Goal: Information Seeking & Learning: Find specific fact

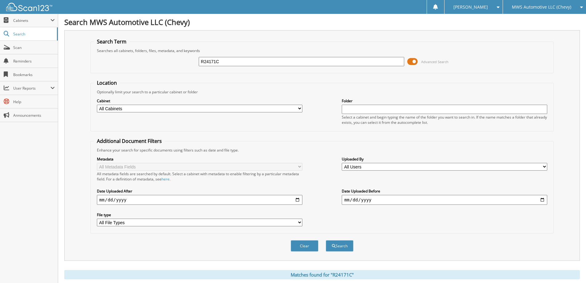
click at [522, 6] on span "MWS Automotive LLC (Chevy)" at bounding box center [541, 7] width 59 height 4
click at [525, 23] on link "Salt Lake Valley Automotive Services Inc (Dodge)" at bounding box center [544, 22] width 83 height 17
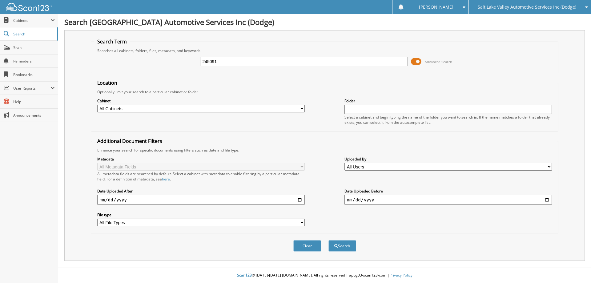
type input "245091"
click at [328, 240] on button "Search" at bounding box center [342, 245] width 28 height 11
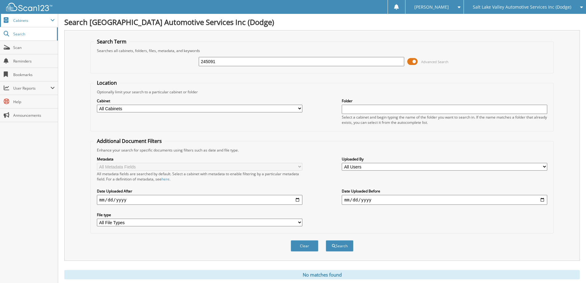
click at [32, 20] on span "Cabinets" at bounding box center [31, 20] width 37 height 5
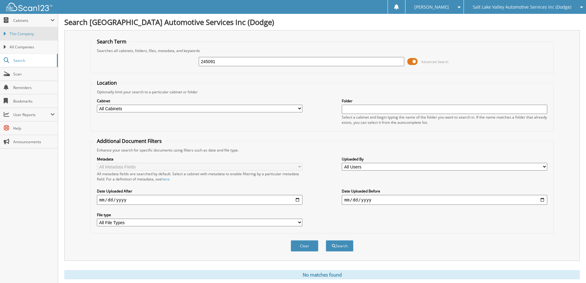
click at [34, 35] on span "This Company" at bounding box center [32, 34] width 45 height 6
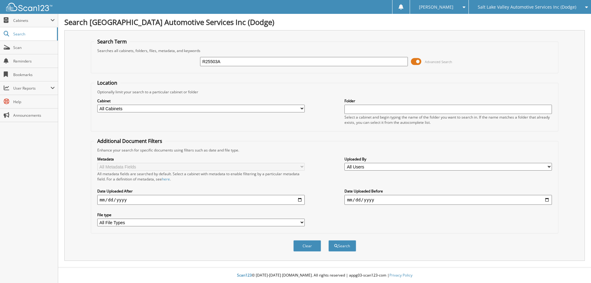
type input "R25503A"
click at [328, 240] on button "Search" at bounding box center [342, 245] width 28 height 11
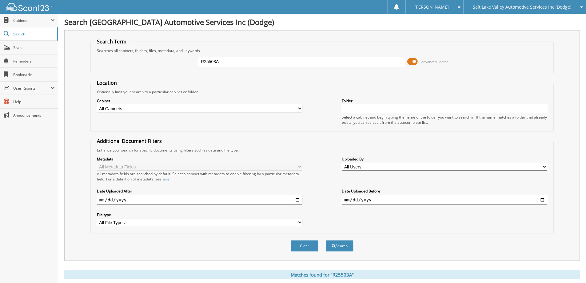
click at [546, 8] on span "Salt Lake Valley Automotive Services Inc (Dodge)" at bounding box center [522, 7] width 98 height 4
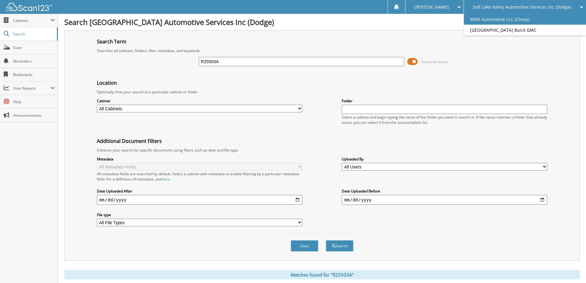
click at [532, 19] on link "MWS Automotive LLC (Chevy)" at bounding box center [525, 19] width 122 height 11
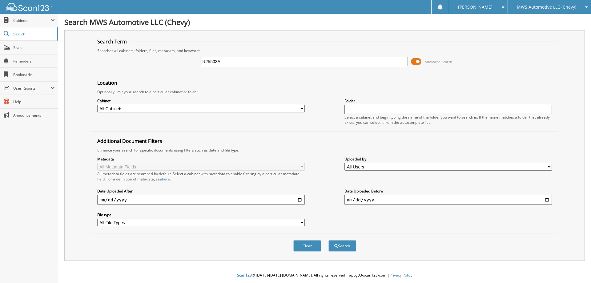
type input "R25503A"
click at [328, 240] on button "Search" at bounding box center [342, 245] width 28 height 11
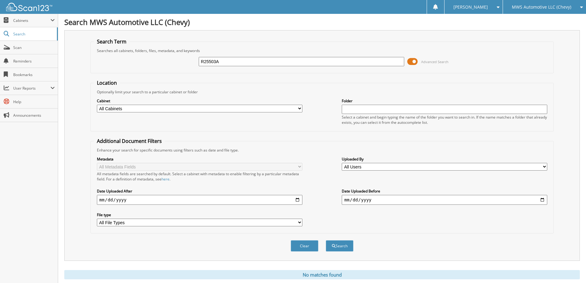
click at [543, 4] on div "MWS Automotive LLC (Chevy)" at bounding box center [544, 7] width 77 height 14
click at [543, 35] on link "[GEOGRAPHIC_DATA] Buick GMC" at bounding box center [544, 35] width 83 height 11
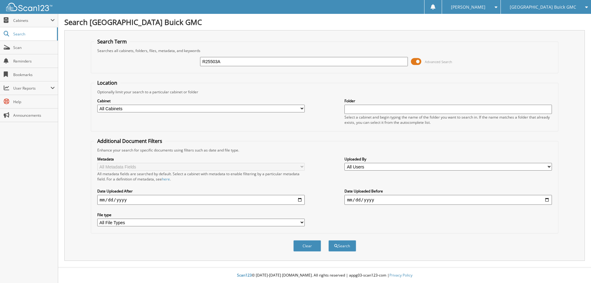
type input "R25503A"
click at [328, 240] on button "Search" at bounding box center [342, 245] width 28 height 11
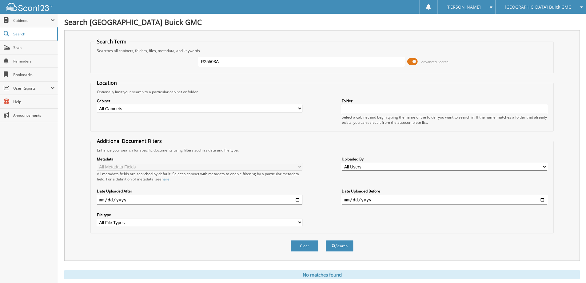
click at [524, 9] on span "[GEOGRAPHIC_DATA] Buick GMC" at bounding box center [538, 7] width 66 height 4
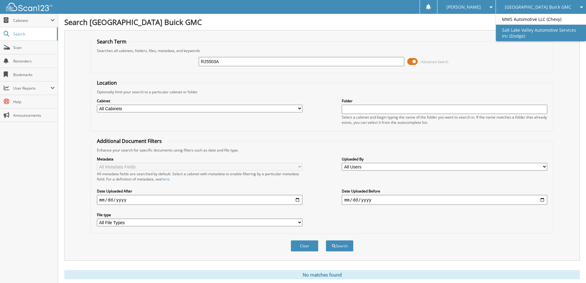
click at [530, 28] on link "Salt Lake Valley Automotive Services Inc (Dodge)" at bounding box center [541, 33] width 90 height 17
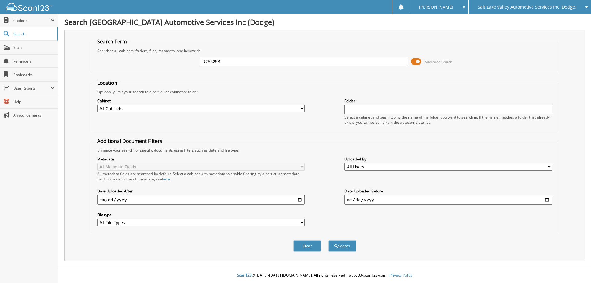
type input "R25525B"
click at [328, 240] on button "Search" at bounding box center [342, 245] width 28 height 11
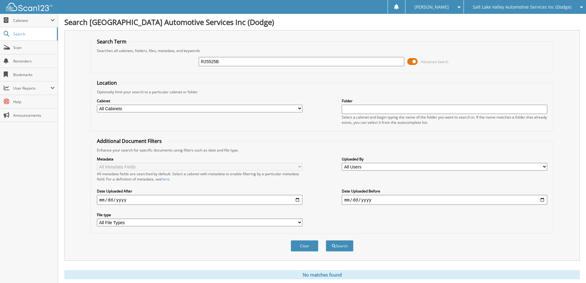
drag, startPoint x: 246, startPoint y: 61, endPoint x: 171, endPoint y: 60, distance: 75.4
click at [171, 60] on div "R25525B Advanced Search" at bounding box center [322, 61] width 456 height 17
type input "[PERSON_NAME]"
click at [326, 240] on button "Search" at bounding box center [340, 245] width 28 height 11
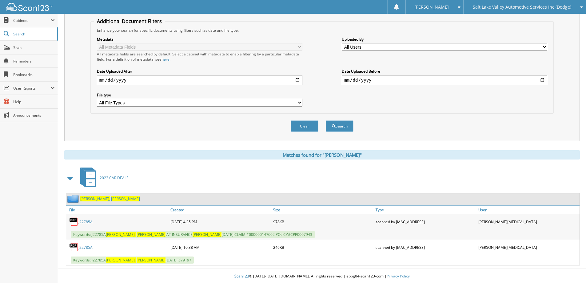
scroll to position [121, 0]
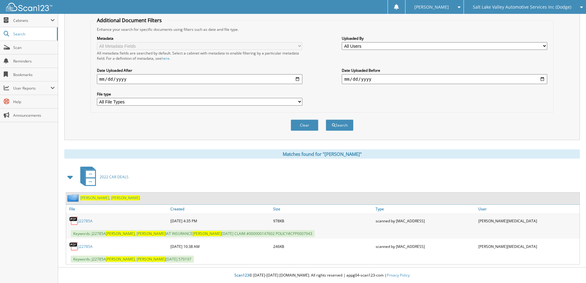
click at [89, 221] on link "J22785A" at bounding box center [85, 220] width 14 height 5
click at [87, 247] on link "J22785A" at bounding box center [85, 246] width 14 height 5
click at [533, 6] on span "Salt Lake Valley Automotive Services Inc (Dodge)" at bounding box center [522, 7] width 98 height 4
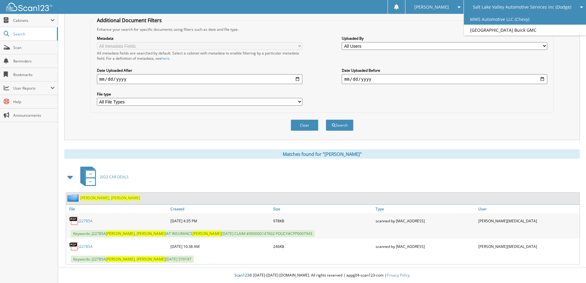
click at [528, 18] on link "MWS Automotive LLC (Chevy)" at bounding box center [525, 19] width 122 height 11
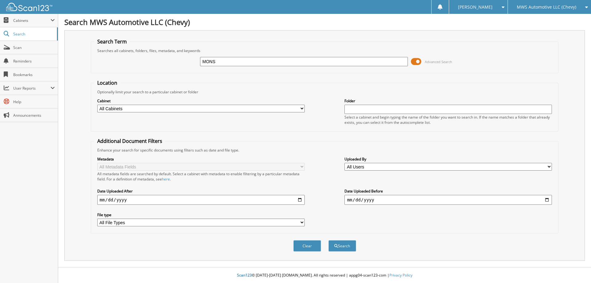
type input "[PERSON_NAME]"
click at [328, 240] on button "Search" at bounding box center [342, 245] width 28 height 11
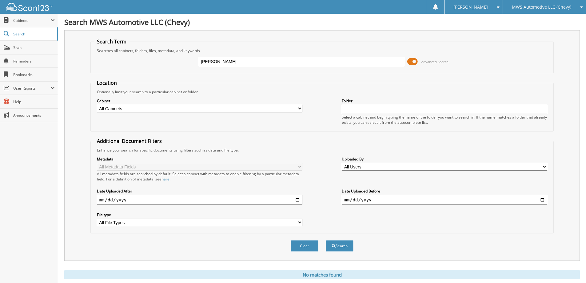
click at [559, 8] on span "MWS Automotive LLC (Chevy)" at bounding box center [541, 7] width 59 height 4
click at [558, 38] on link "[GEOGRAPHIC_DATA] Buick GMC" at bounding box center [544, 35] width 83 height 11
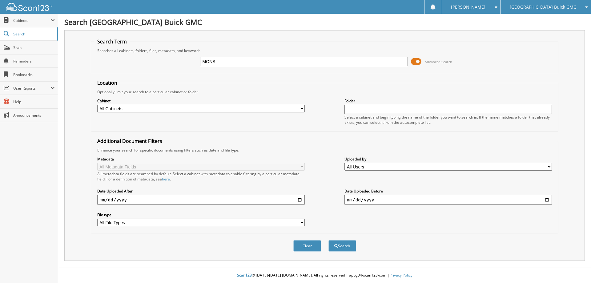
type input "[PERSON_NAME]"
click at [328, 240] on button "Search" at bounding box center [342, 245] width 28 height 11
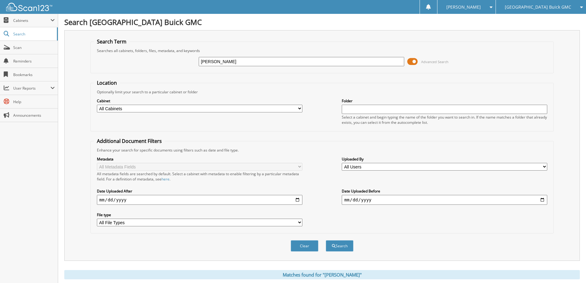
click at [253, 62] on input "MONSON, ROBERT" at bounding box center [301, 61] width 205 height 9
type input "[PERSON_NAME]"
click at [326, 240] on button "Search" at bounding box center [340, 245] width 28 height 11
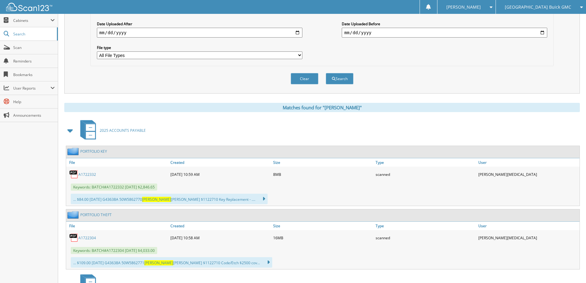
scroll to position [154, 0]
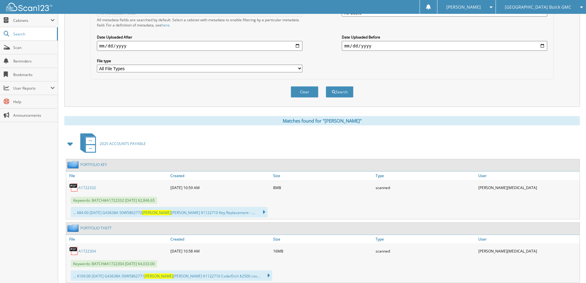
click at [580, 7] on icon at bounding box center [580, 7] width 6 height 4
click at [546, 35] on link "Salt Lake Valley Automotive Services Inc (Dodge)" at bounding box center [541, 33] width 90 height 17
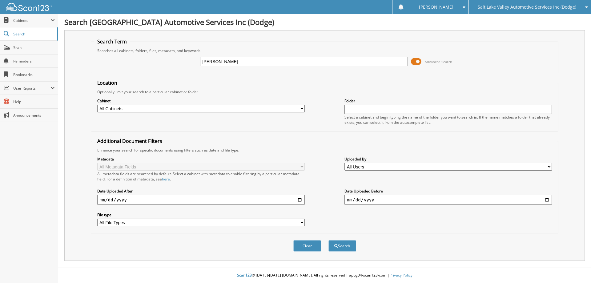
type input "[PERSON_NAME]"
click at [328, 240] on button "Search" at bounding box center [342, 245] width 28 height 11
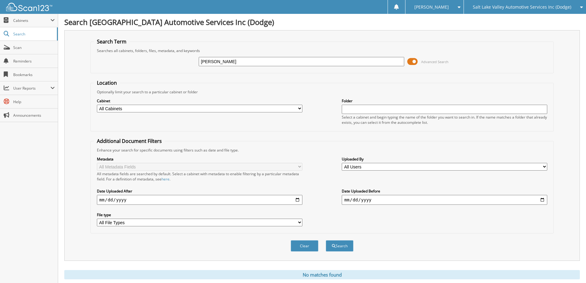
click at [557, 6] on span "Salt Lake Valley Automotive Services Inc (Dodge)" at bounding box center [522, 7] width 98 height 4
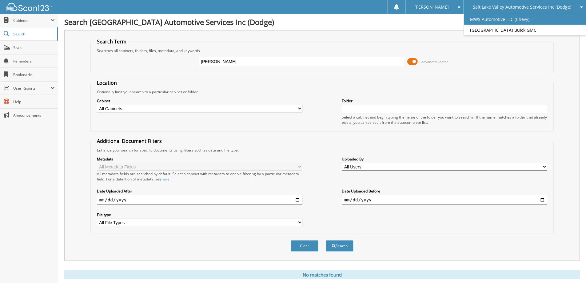
click at [545, 20] on link "MWS Automotive LLC (Chevy)" at bounding box center [525, 19] width 122 height 11
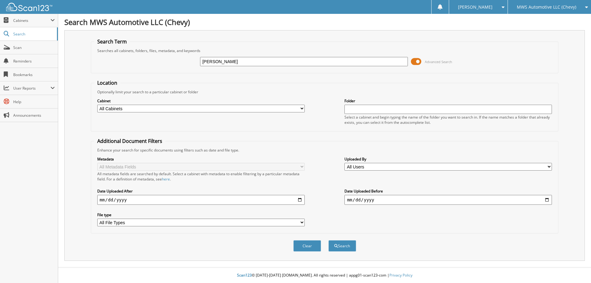
type input "[PERSON_NAME]"
click at [328, 240] on button "Search" at bounding box center [342, 245] width 28 height 11
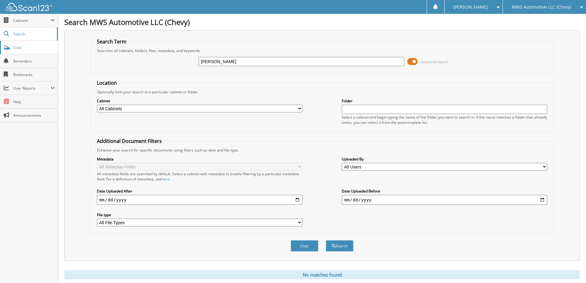
click at [38, 46] on span "Scan" at bounding box center [34, 47] width 42 height 5
